Goal: Register for event/course

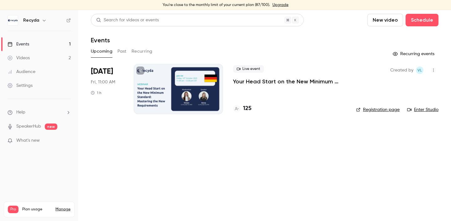
click at [287, 91] on div "Live event Your Head Start on the New Minimum Standard: Mastering the New Requi…" at bounding box center [289, 89] width 113 height 50
click at [279, 80] on p "Your Head Start on the New Minimum Standard: Mastering the New Requirements" at bounding box center [289, 82] width 113 height 8
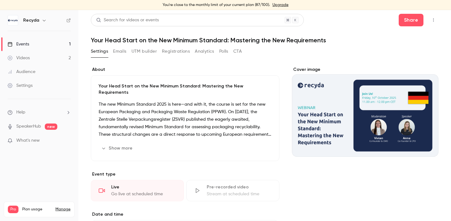
click at [177, 49] on button "Registrations" at bounding box center [176, 51] width 28 height 10
